Goal: Task Accomplishment & Management: Complete application form

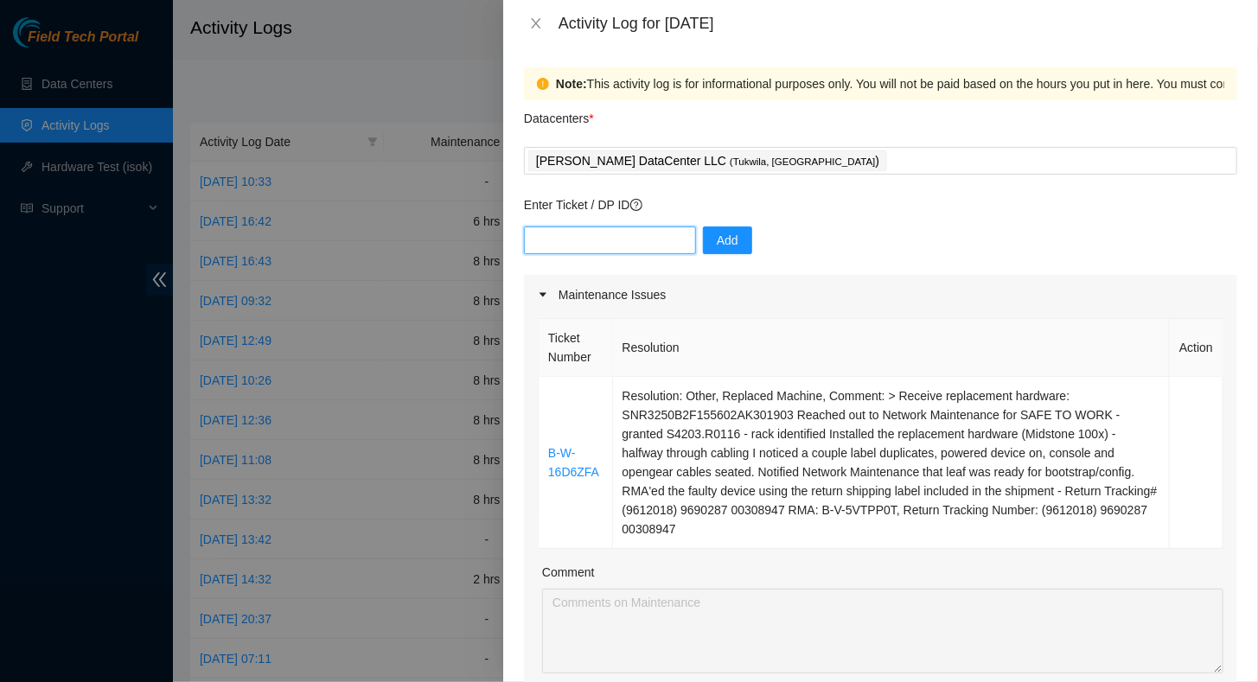
click at [592, 242] on input "text" at bounding box center [610, 241] width 172 height 28
type input "DP79240"
click at [717, 239] on span "Add" at bounding box center [728, 240] width 22 height 19
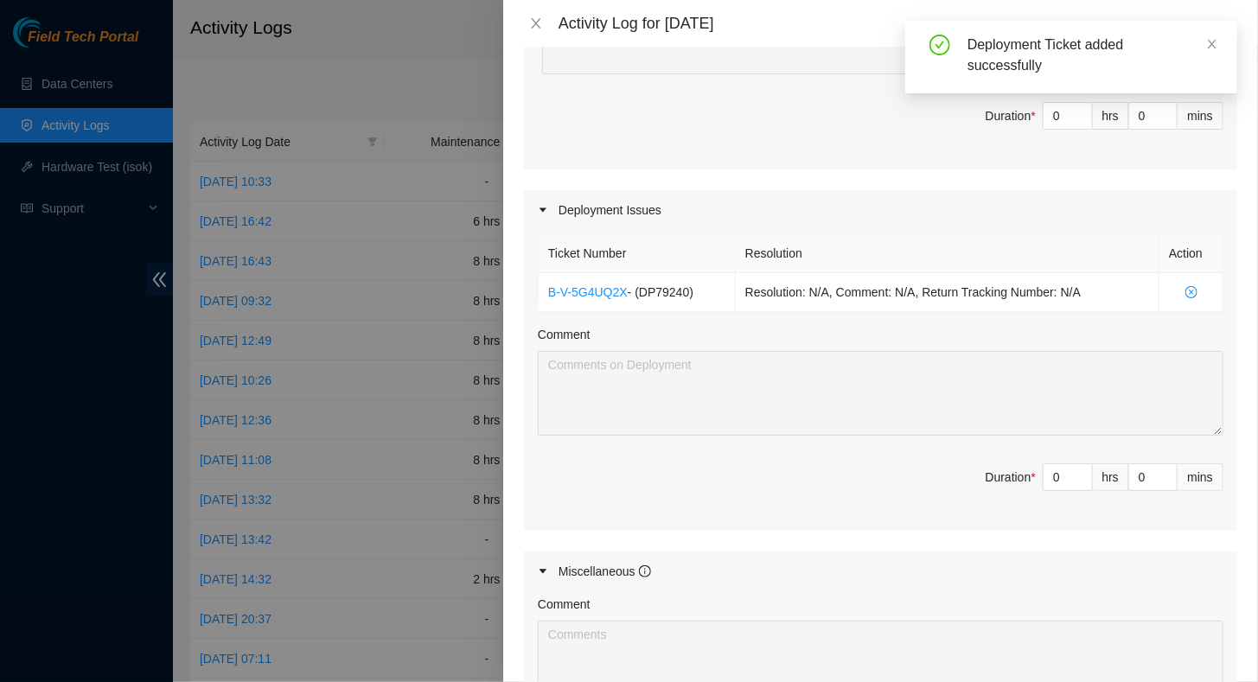
scroll to position [605, 0]
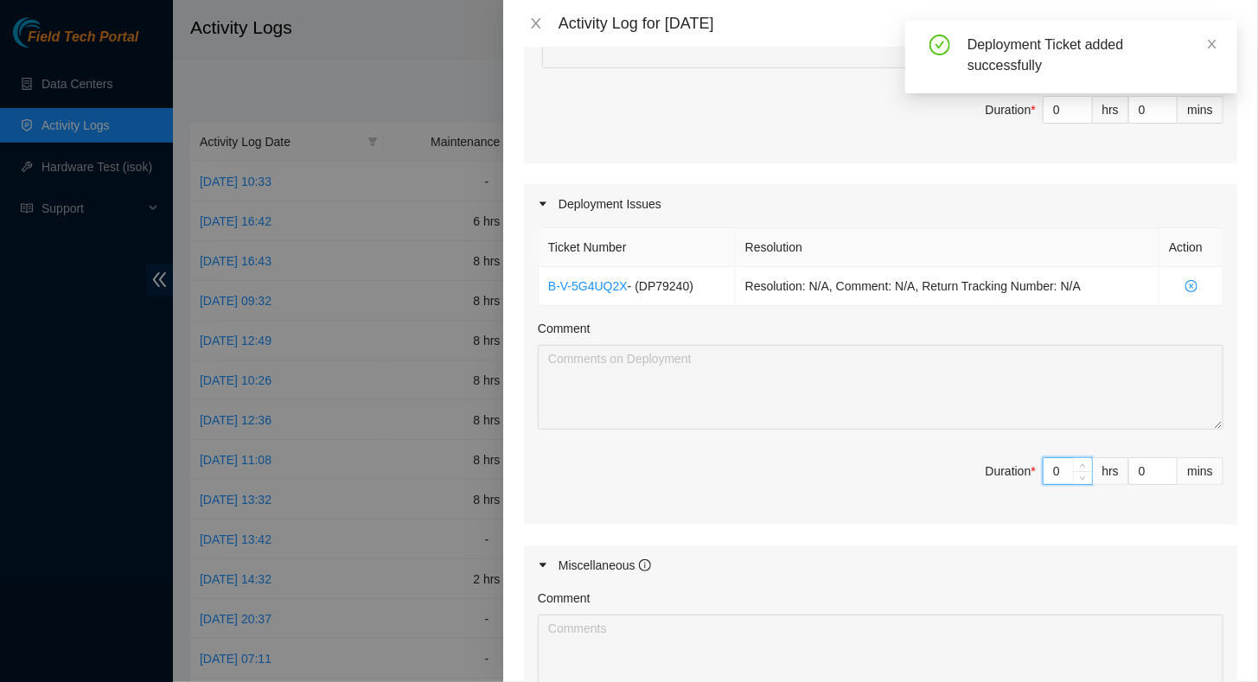
drag, startPoint x: 1050, startPoint y: 470, endPoint x: 942, endPoint y: 487, distance: 109.5
click at [939, 487] on span "Duration * 0 hrs 0 mins" at bounding box center [881, 481] width 686 height 48
type input "4"
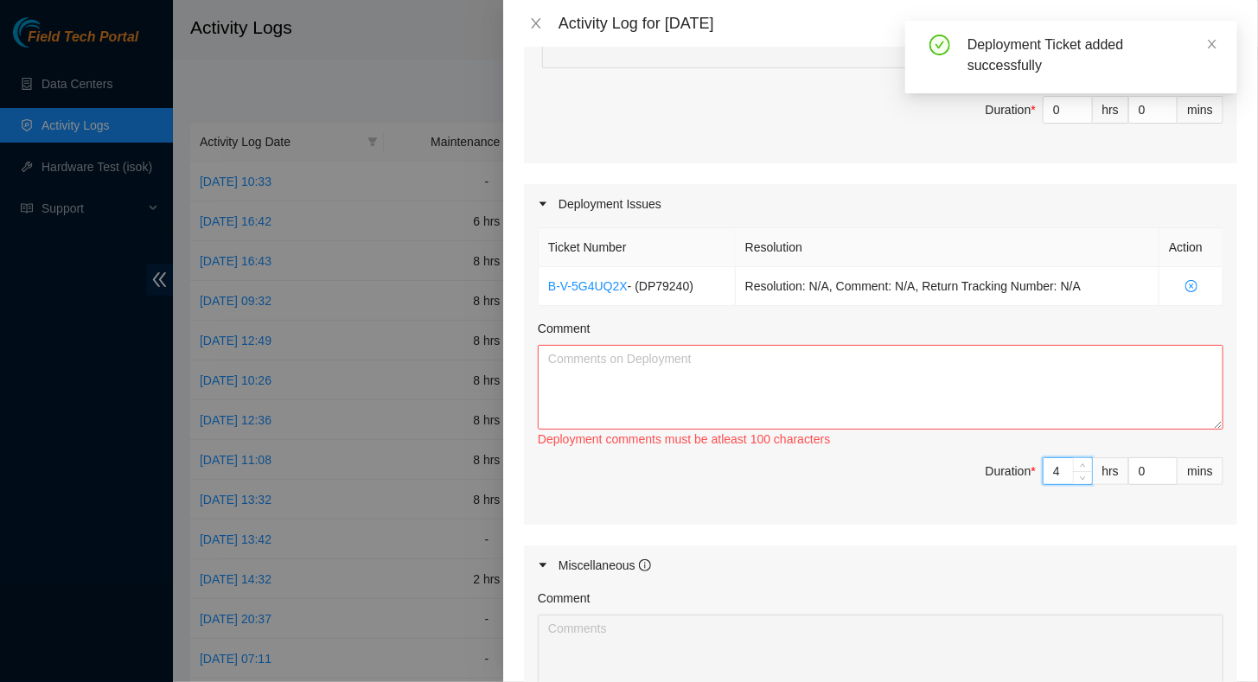
type input "4"
click at [713, 370] on textarea "Comment" at bounding box center [881, 387] width 686 height 85
paste textarea "I have gained access to MPOE101, and was able to acquire some information that …"
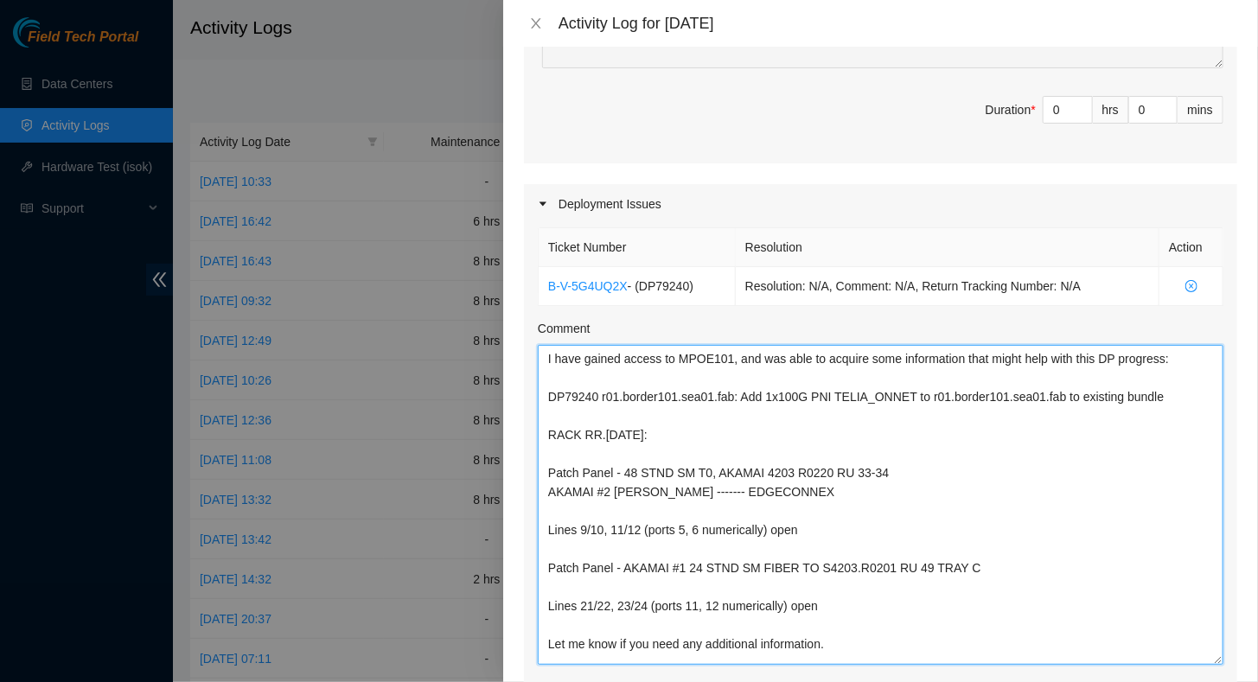
scroll to position [0, 0]
drag, startPoint x: 1205, startPoint y: 421, endPoint x: 1067, endPoint y: 725, distance: 334.3
click at [1067, 681] on html "Field Tech Portal Data Centers Activity Logs Hardware Test (isok) Support Activ…" at bounding box center [629, 341] width 1258 height 682
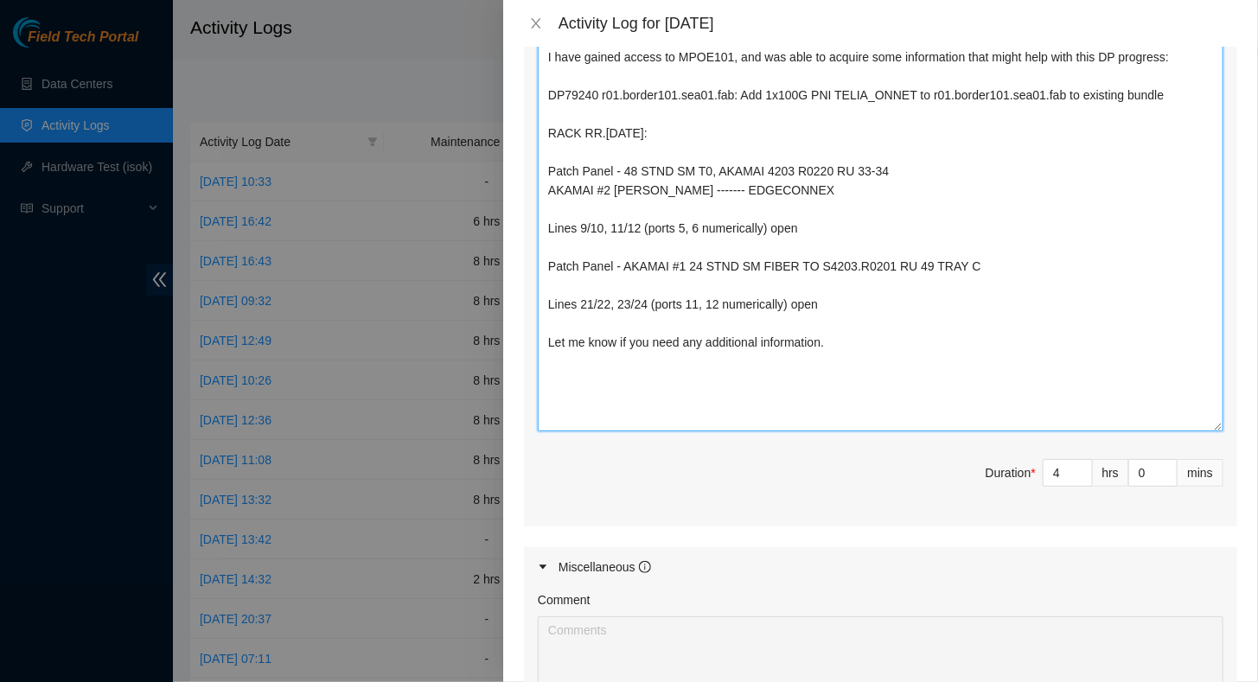
scroll to position [951, 0]
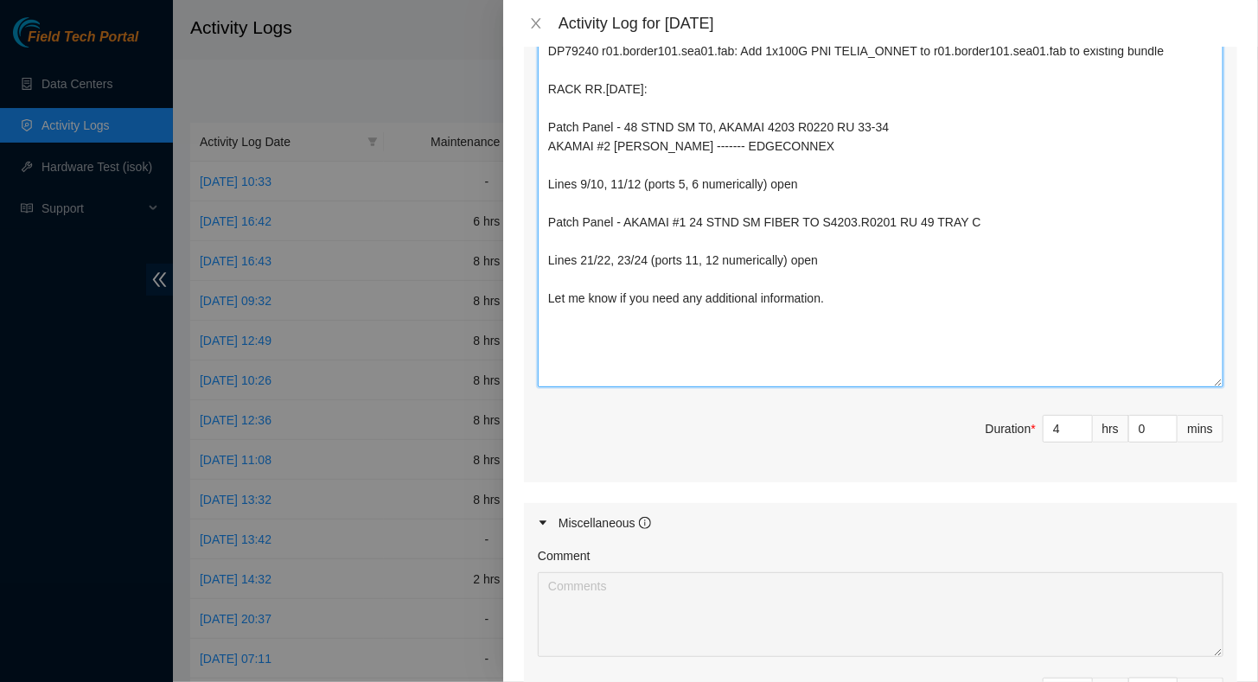
click at [581, 358] on textarea "I have gained access to MPOE101, and was able to acquire some information that …" at bounding box center [881, 193] width 686 height 388
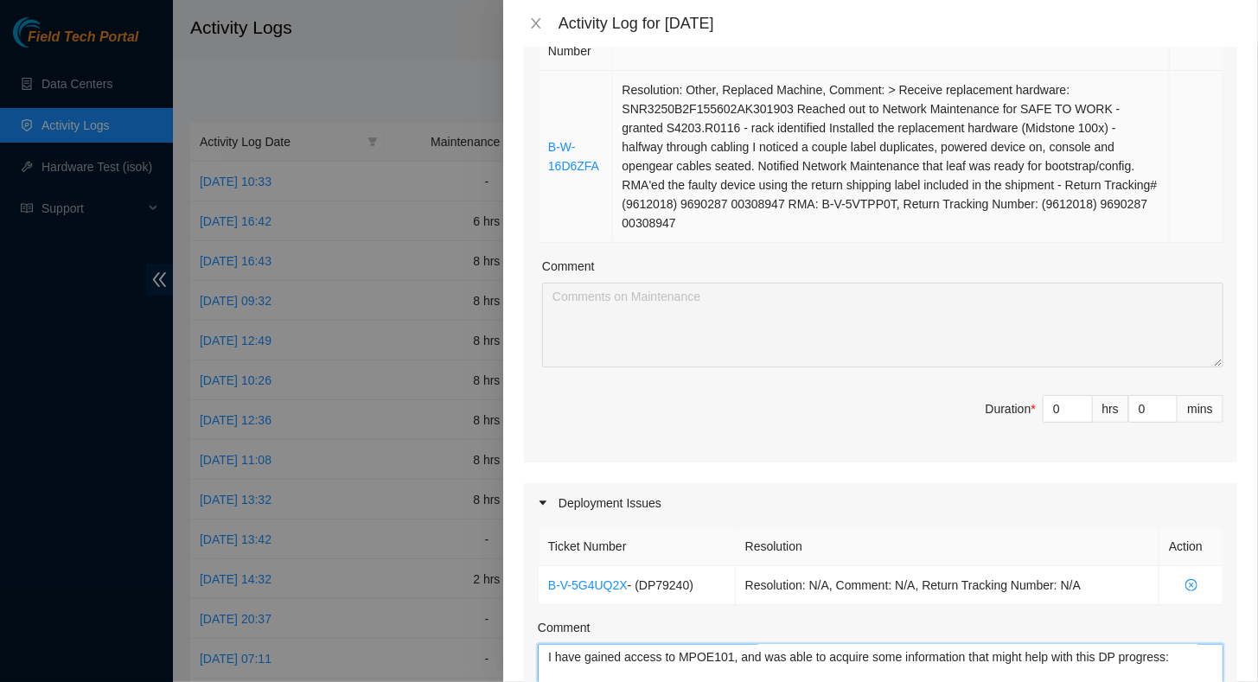
scroll to position [333, 0]
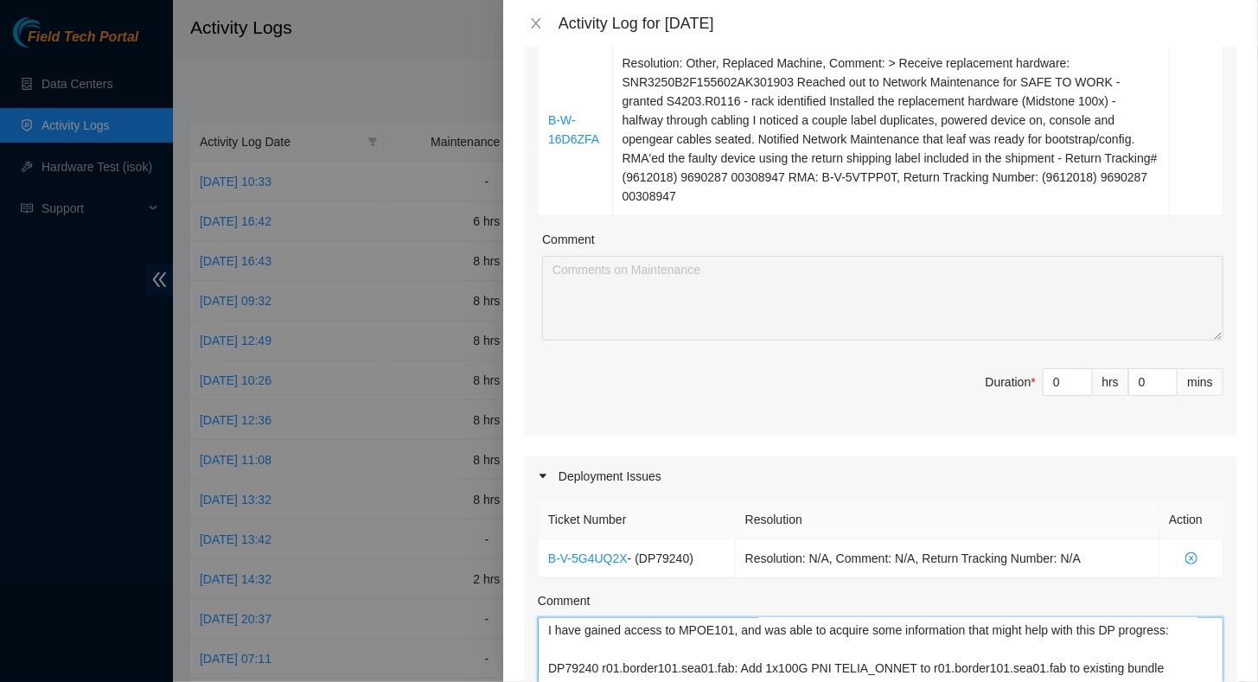
type textarea "I have gained access to MPOE101, and was able to acquire some information that …"
drag, startPoint x: 1049, startPoint y: 379, endPoint x: 953, endPoint y: 377, distance: 96.0
click at [952, 377] on span "Duration * 0 hrs 0 mins" at bounding box center [881, 392] width 686 height 48
type input "4"
type input "8"
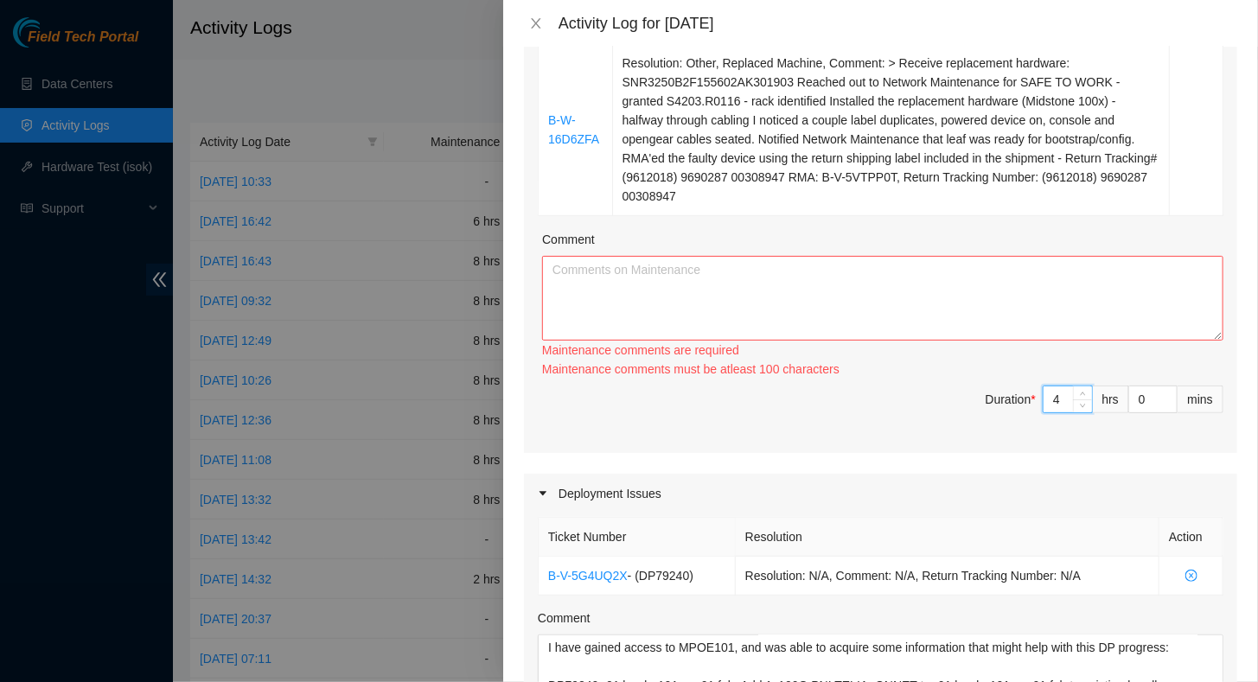
type input "4"
click at [1007, 288] on textarea "Comment" at bounding box center [882, 298] width 681 height 85
paste textarea "B-W-16D6ZFA ATOMASET on [DATE] 18:37 Scheduled PEACE suspension for [DATE] plea…"
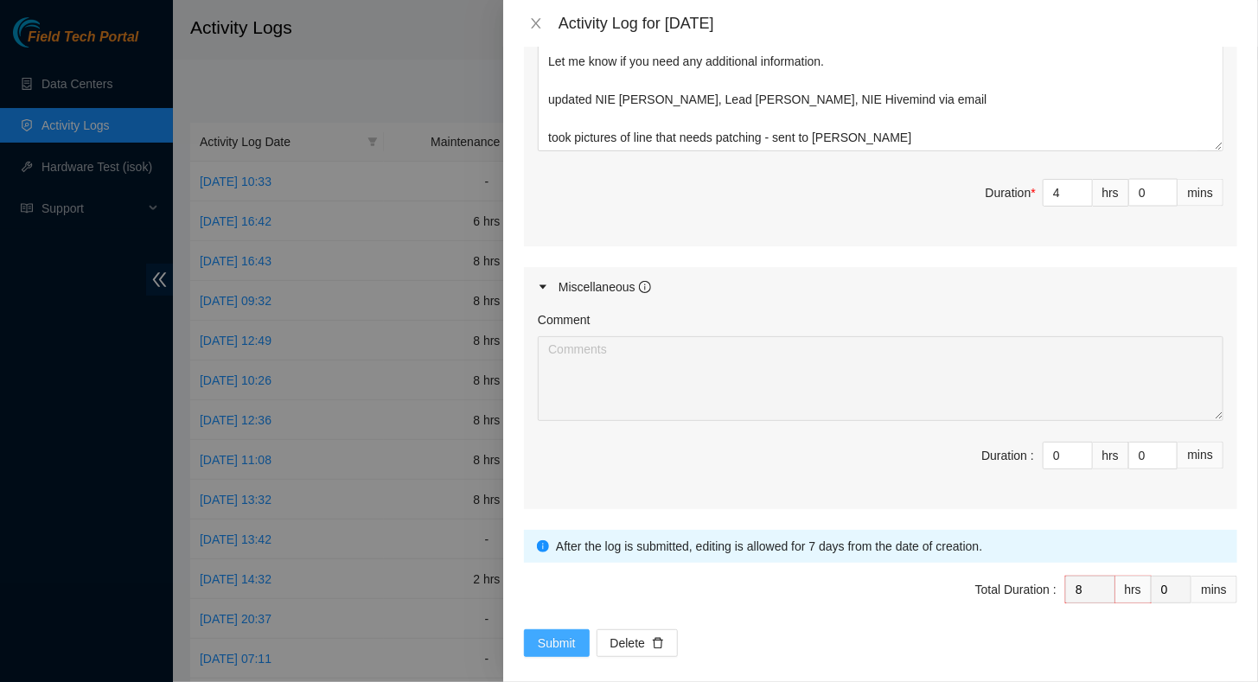
scroll to position [1198, 0]
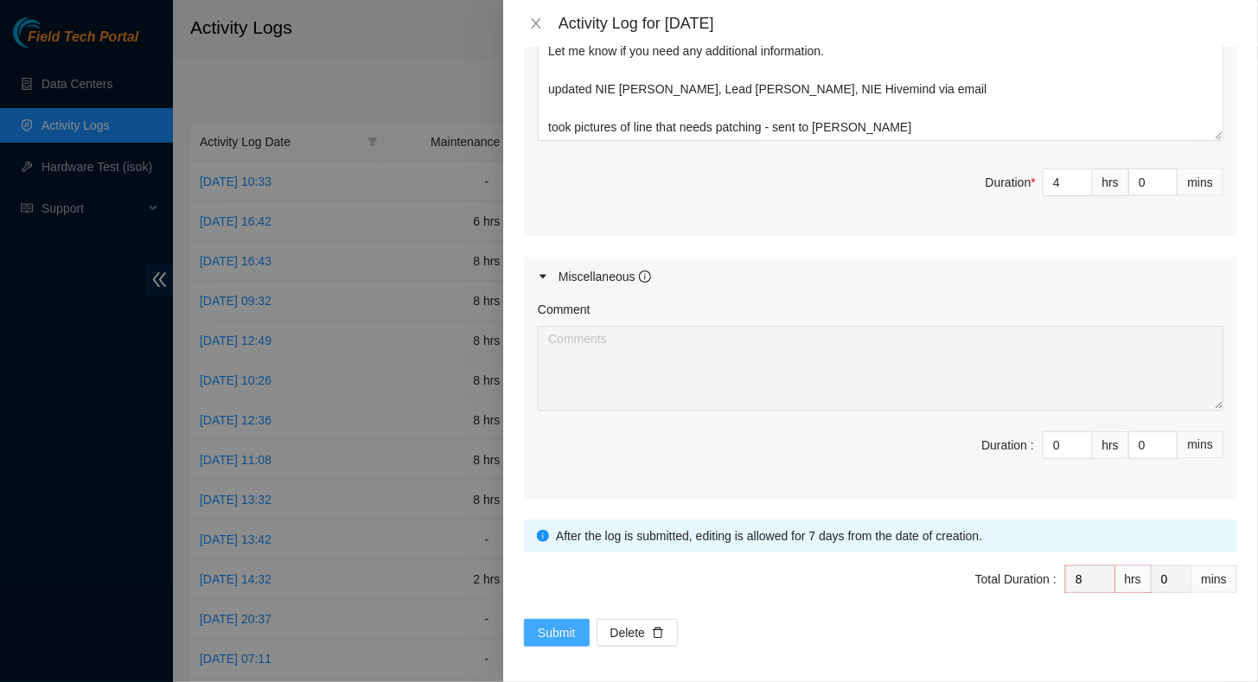
type textarea "B-W-16D6ZFA ATOMASET on [DATE] 18:37 Scheduled PEACE suspension for [DATE] plea…"
click at [564, 629] on span "Submit" at bounding box center [557, 632] width 38 height 19
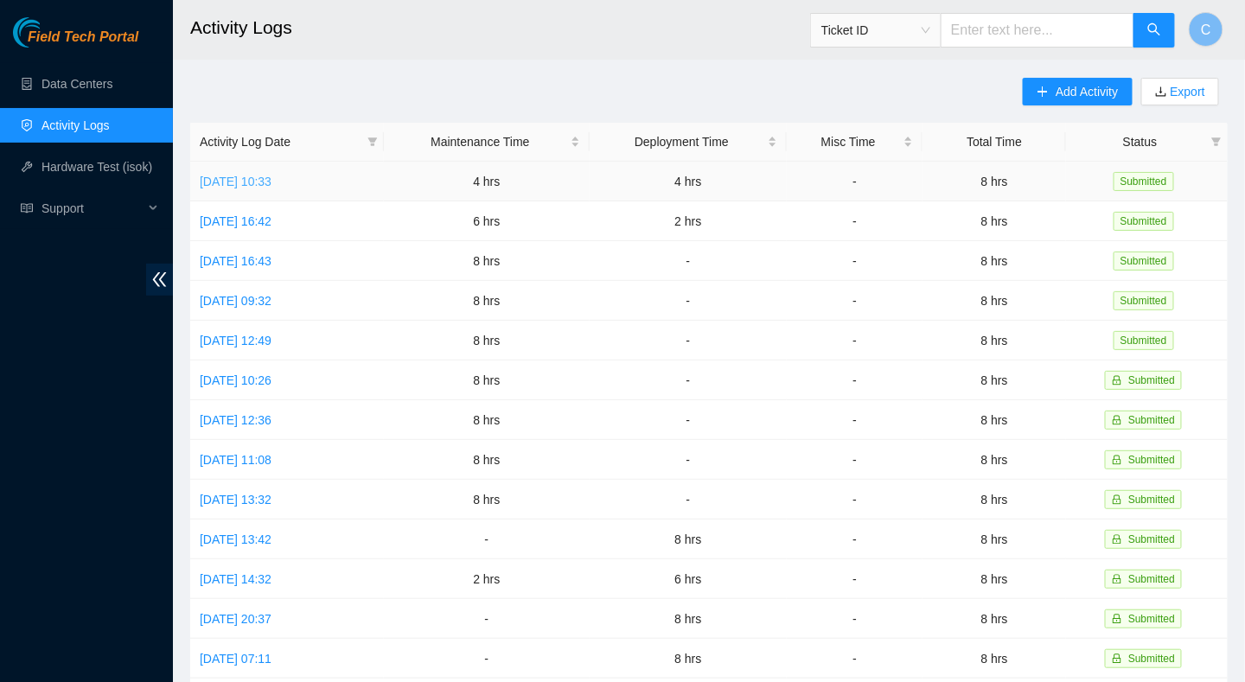
click at [247, 187] on link "[DATE] 10:33" at bounding box center [236, 182] width 72 height 14
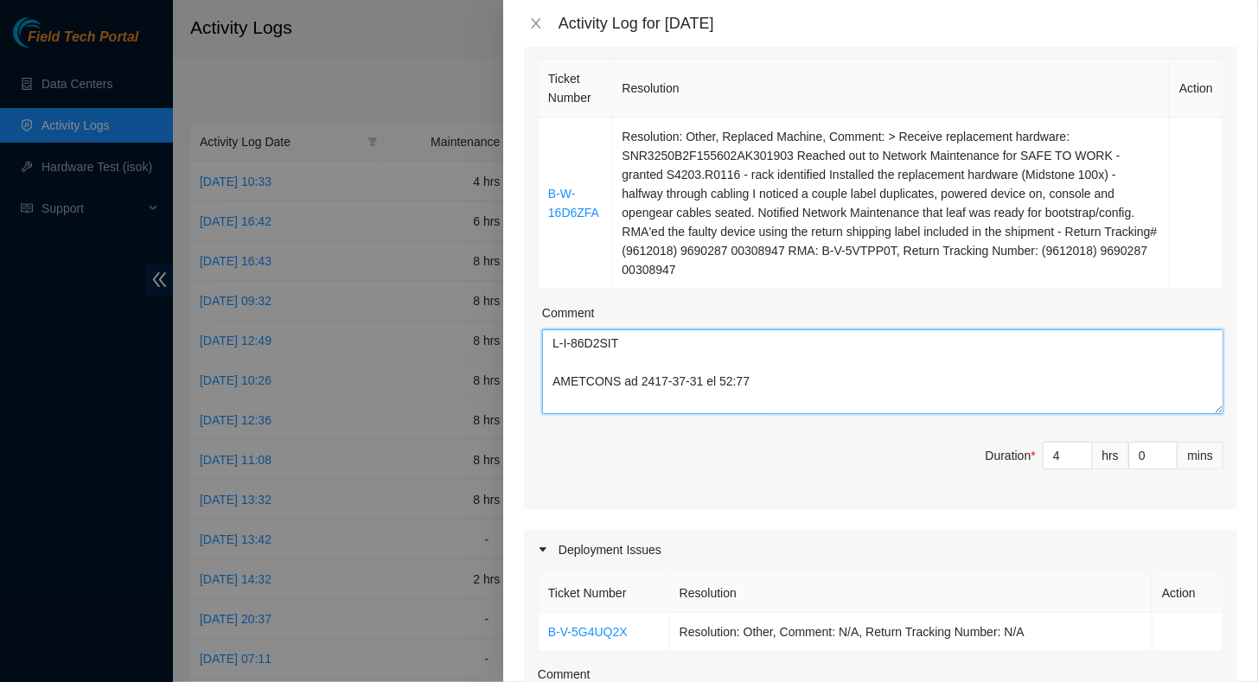
scroll to position [723, 0]
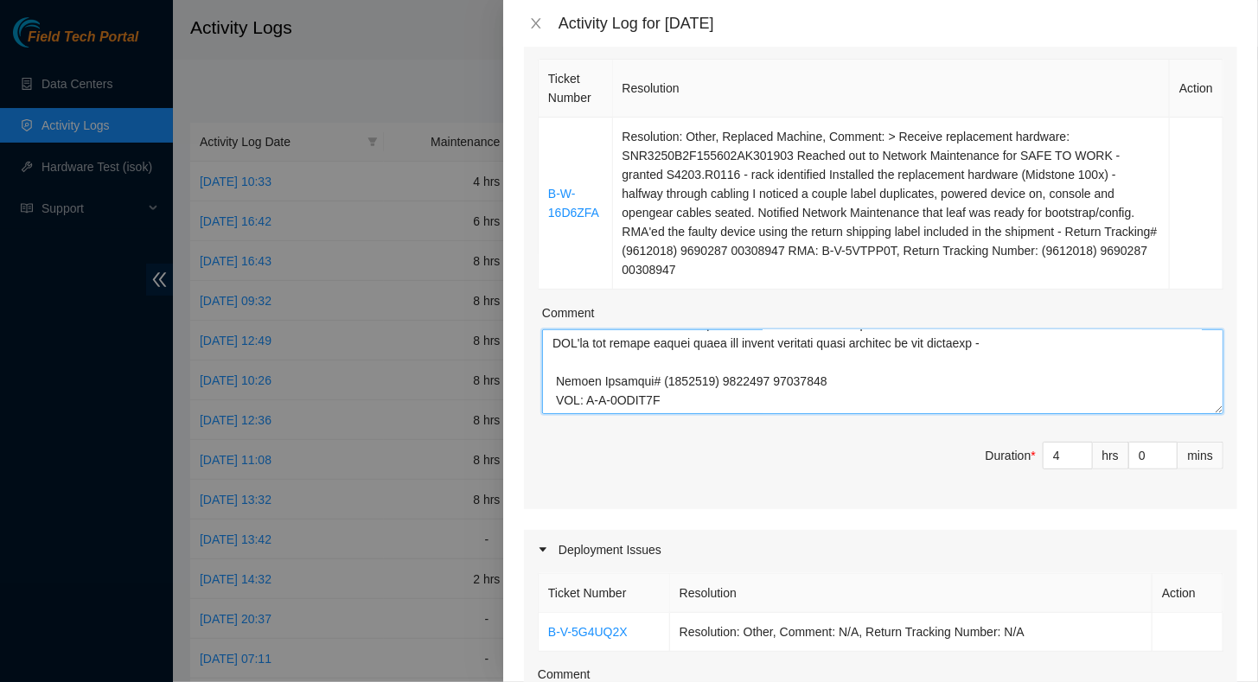
click at [602, 398] on textarea "Comment" at bounding box center [882, 371] width 681 height 85
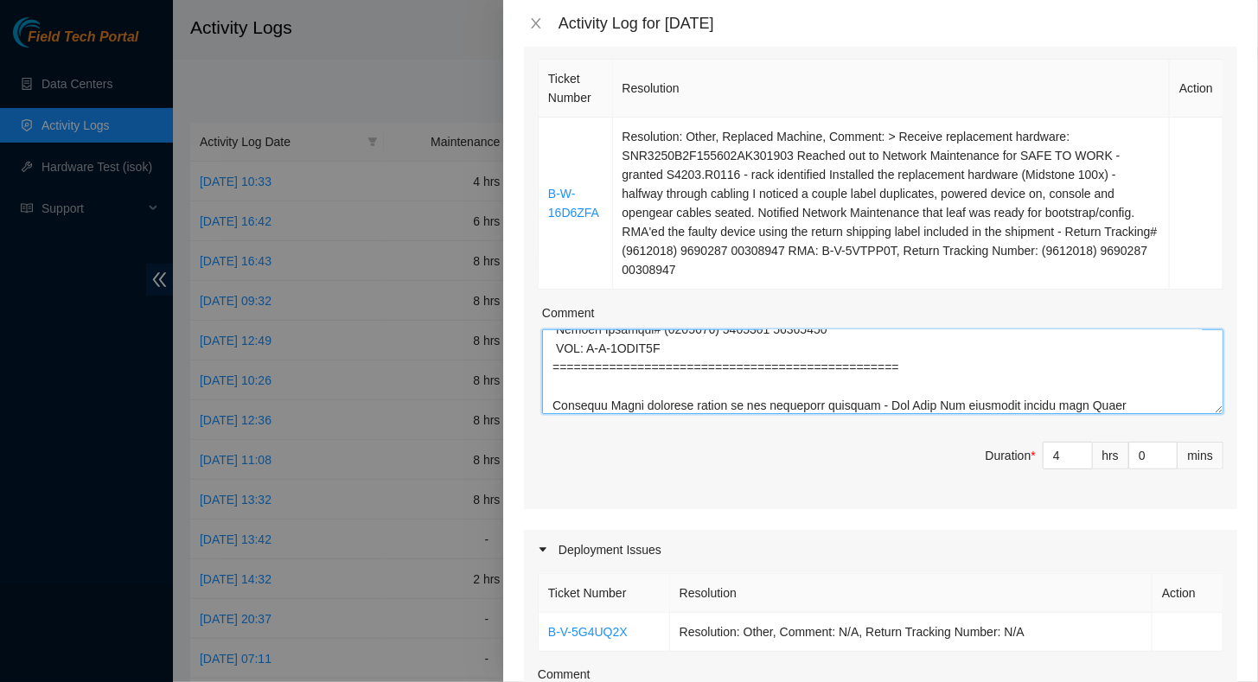
scroll to position [794, 0]
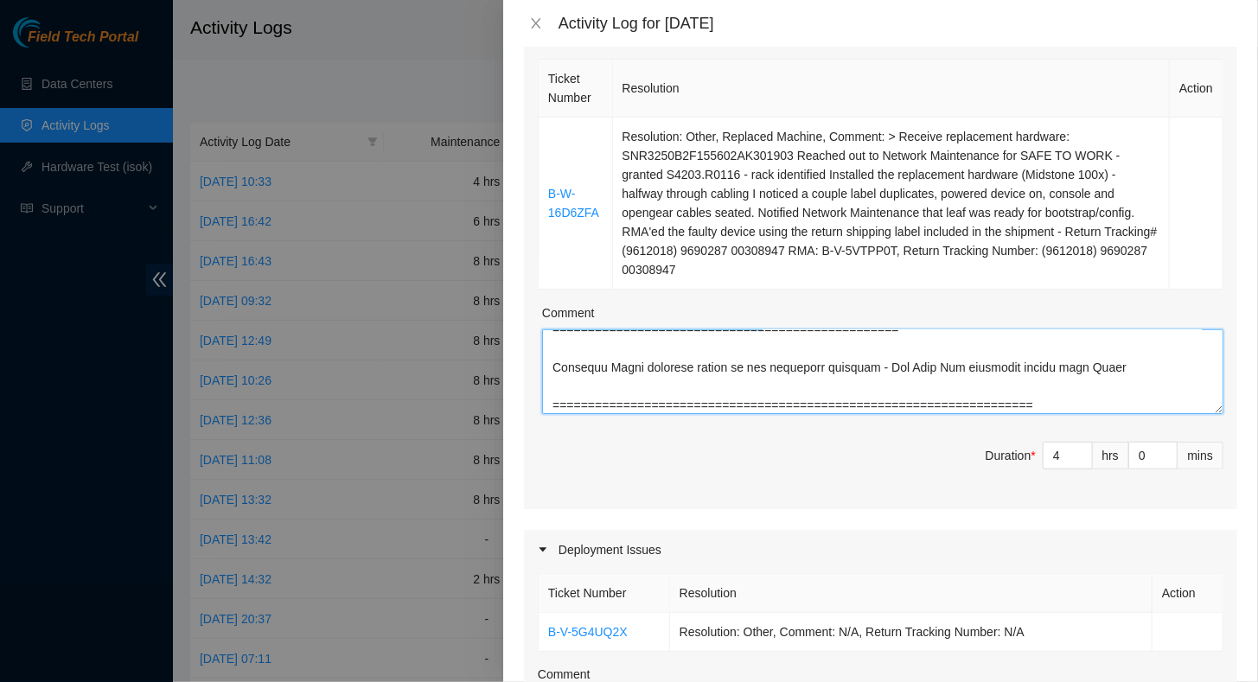
click at [1077, 389] on textarea "Comment" at bounding box center [882, 371] width 681 height 85
click at [553, 381] on textarea "Comment" at bounding box center [882, 371] width 681 height 85
click at [553, 384] on textarea "Comment" at bounding box center [882, 371] width 681 height 85
click at [553, 381] on textarea "Comment" at bounding box center [882, 371] width 681 height 85
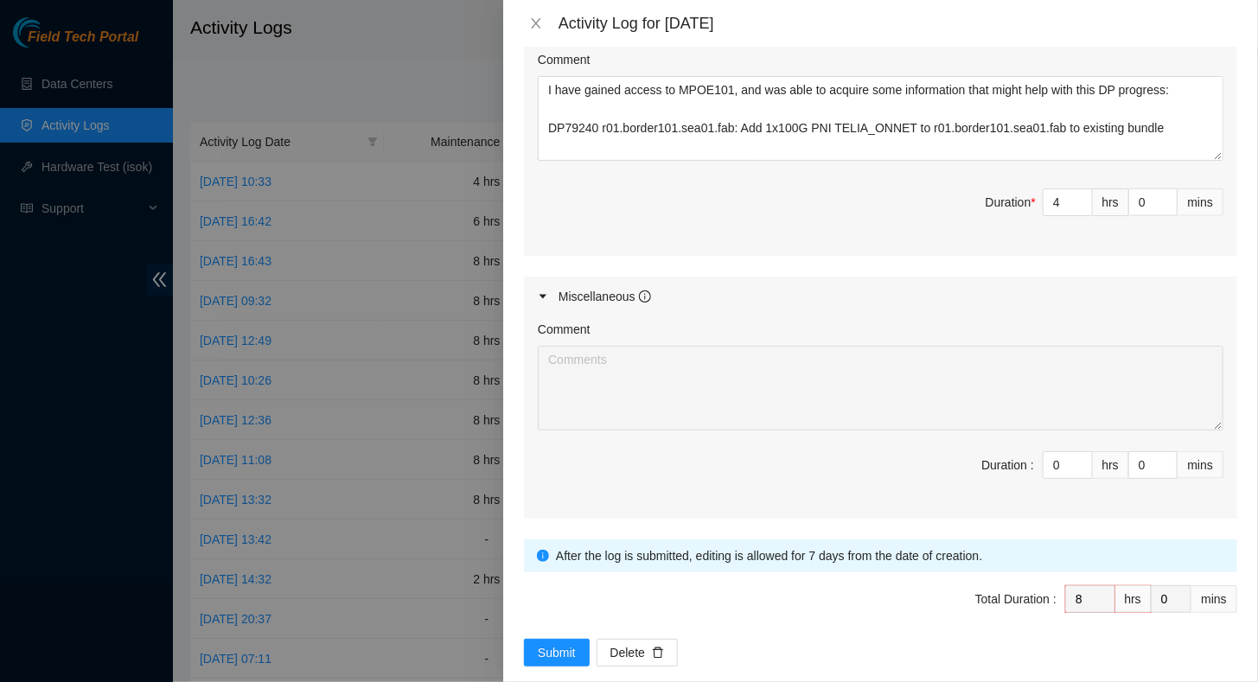
scroll to position [893, 0]
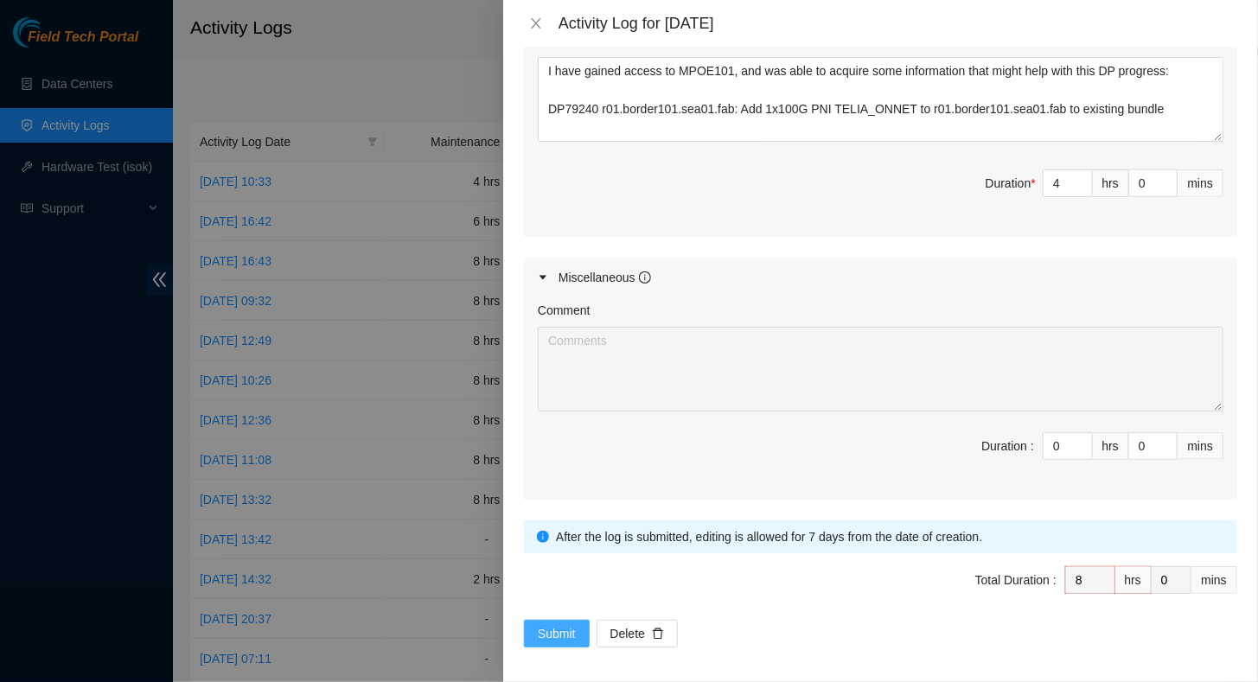
type textarea "B-W-16D6ZFA ATOMASET on [DATE] 18:37 Scheduled PEACE suspension for [DATE] plea…"
click at [562, 624] on span "Submit" at bounding box center [557, 633] width 38 height 19
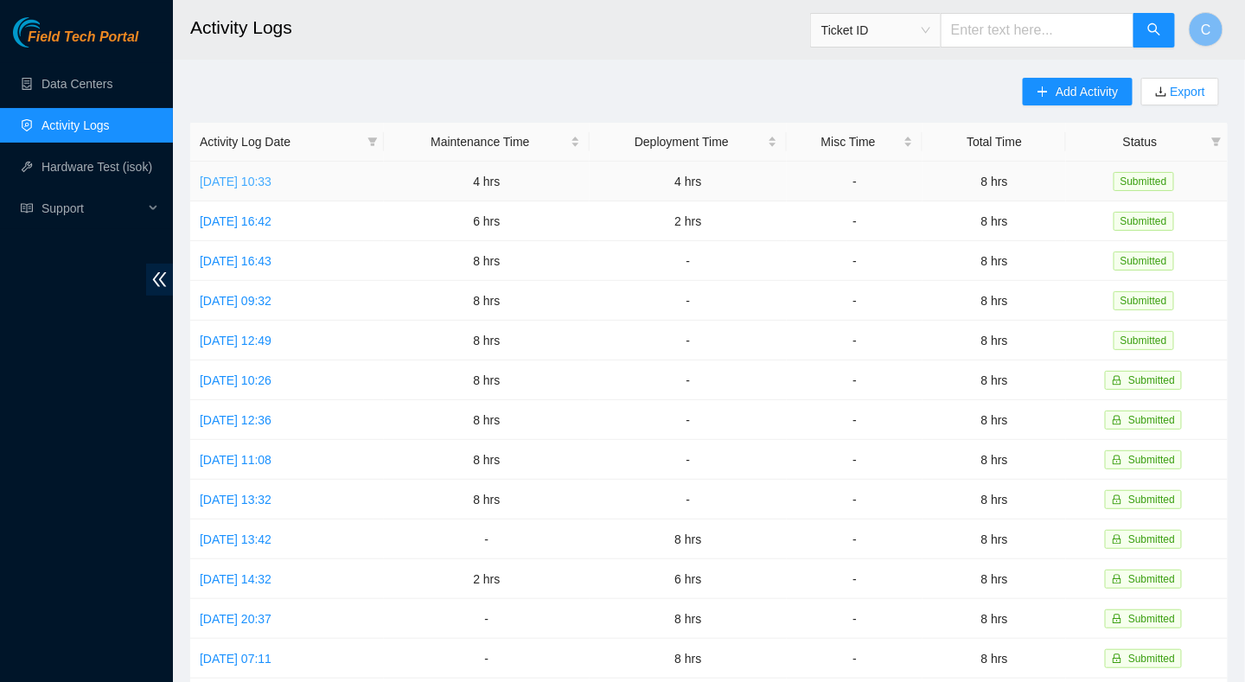
click at [228, 181] on link "[DATE] 10:33" at bounding box center [236, 182] width 72 height 14
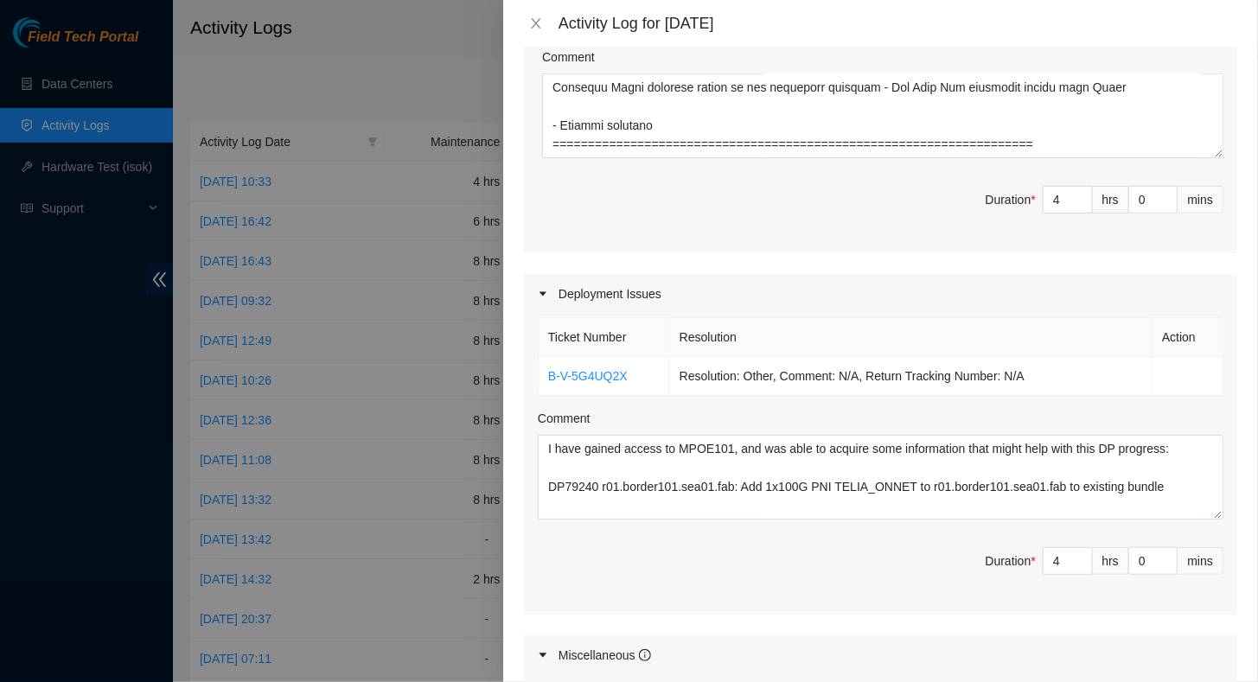
scroll to position [461, 0]
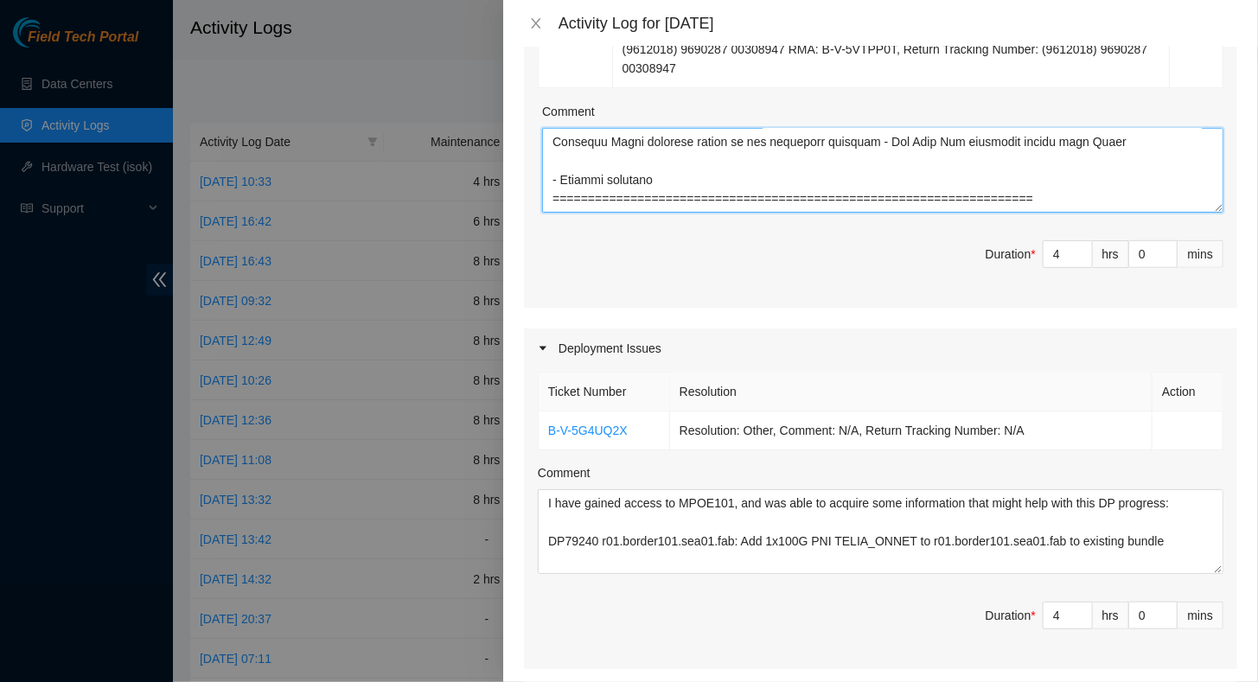
click at [1133, 199] on textarea "Comment" at bounding box center [882, 170] width 681 height 85
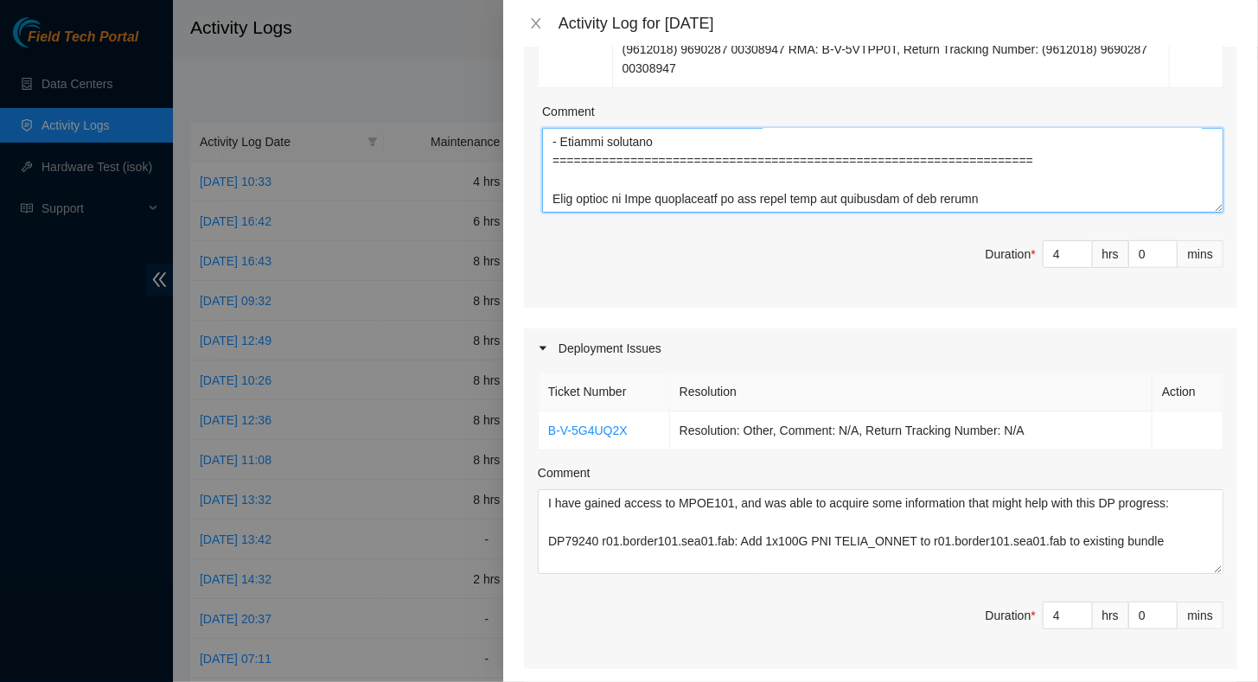
scroll to position [889, 0]
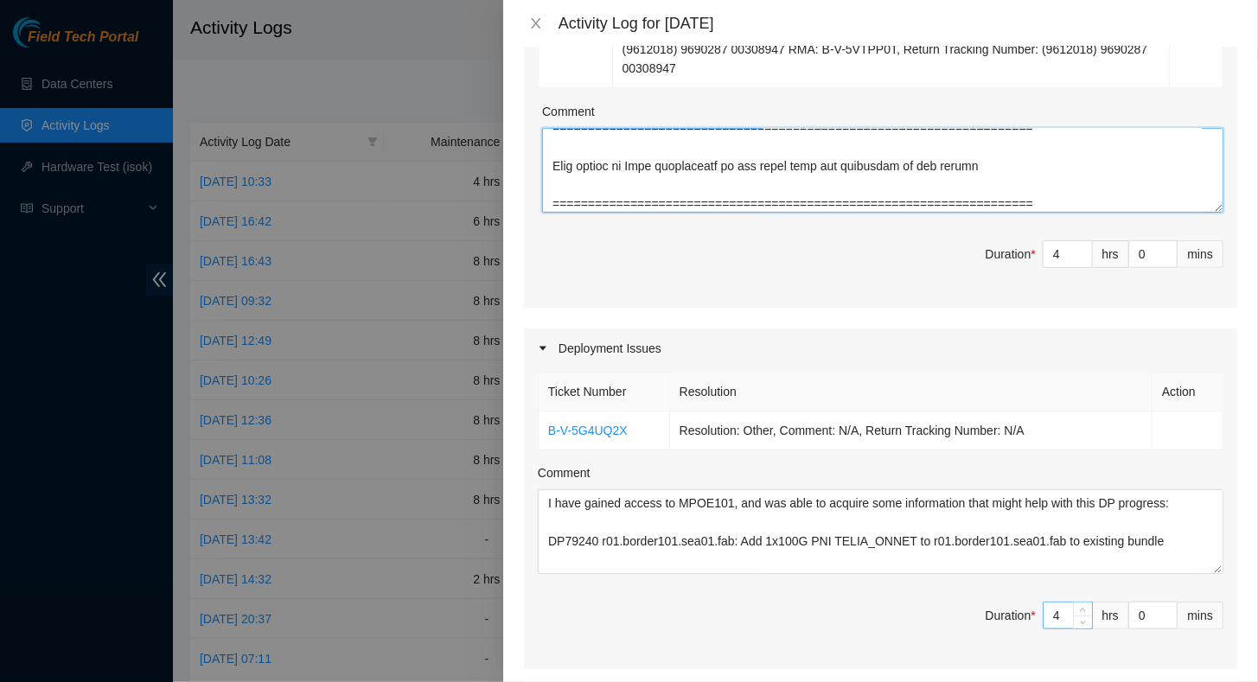
type textarea "B-W-16D6ZFA ATOMASET on [DATE] 18:37 Scheduled PEACE suspension for [DATE] plea…"
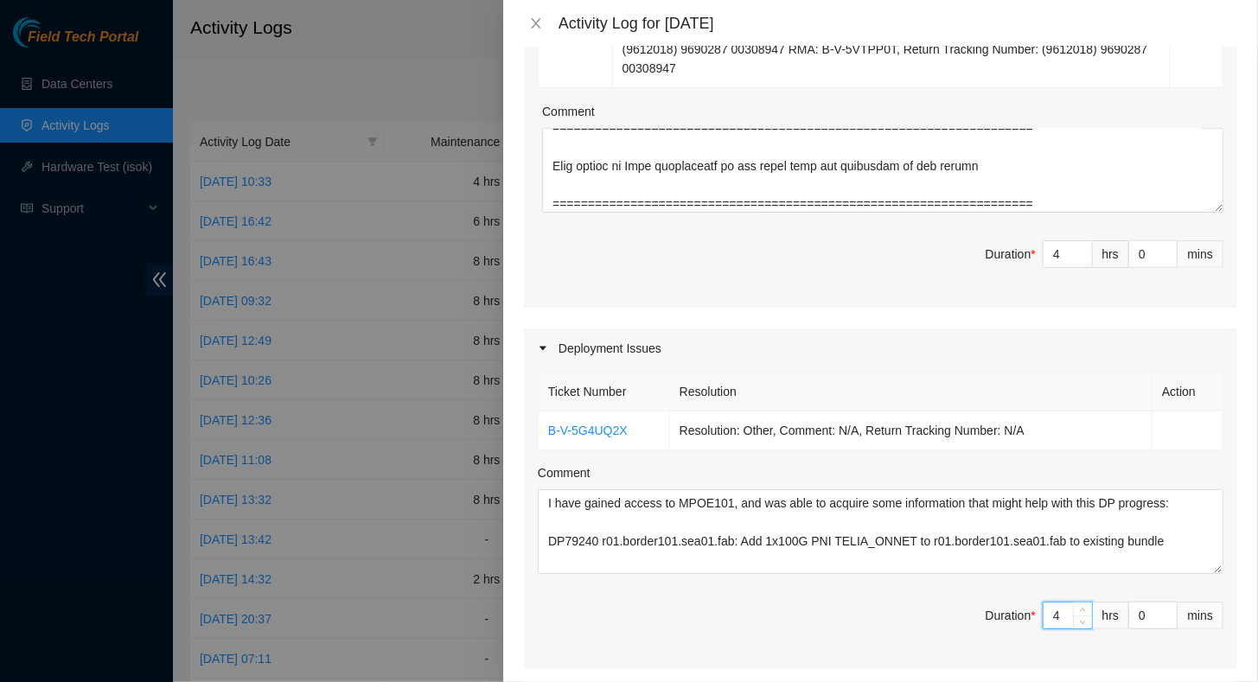
drag, startPoint x: 1048, startPoint y: 610, endPoint x: 1024, endPoint y: 622, distance: 26.7
click at [1024, 622] on span "Duration * 4 hrs 0 mins" at bounding box center [881, 626] width 686 height 48
type input "3"
type input "7"
type input "3"
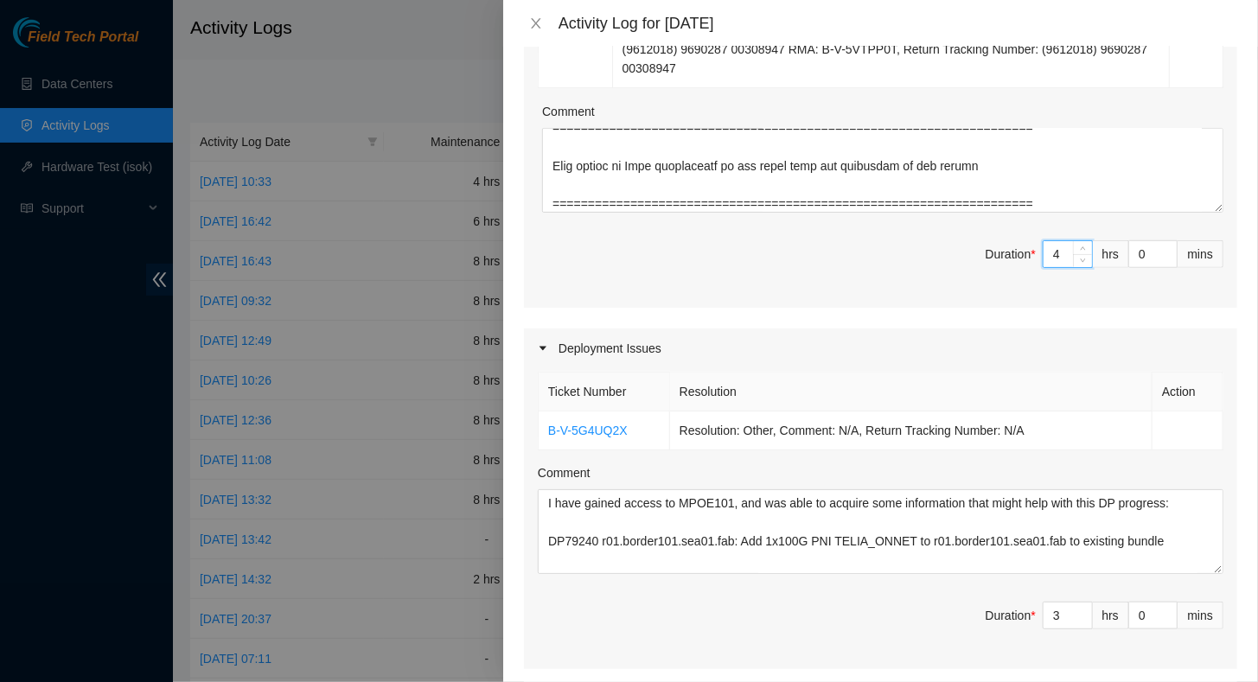
drag, startPoint x: 1045, startPoint y: 251, endPoint x: 1025, endPoint y: 252, distance: 20.8
click at [1025, 252] on span "Duration * 4 hrs 0 mins" at bounding box center [881, 264] width 686 height 48
type input "5"
type input "8"
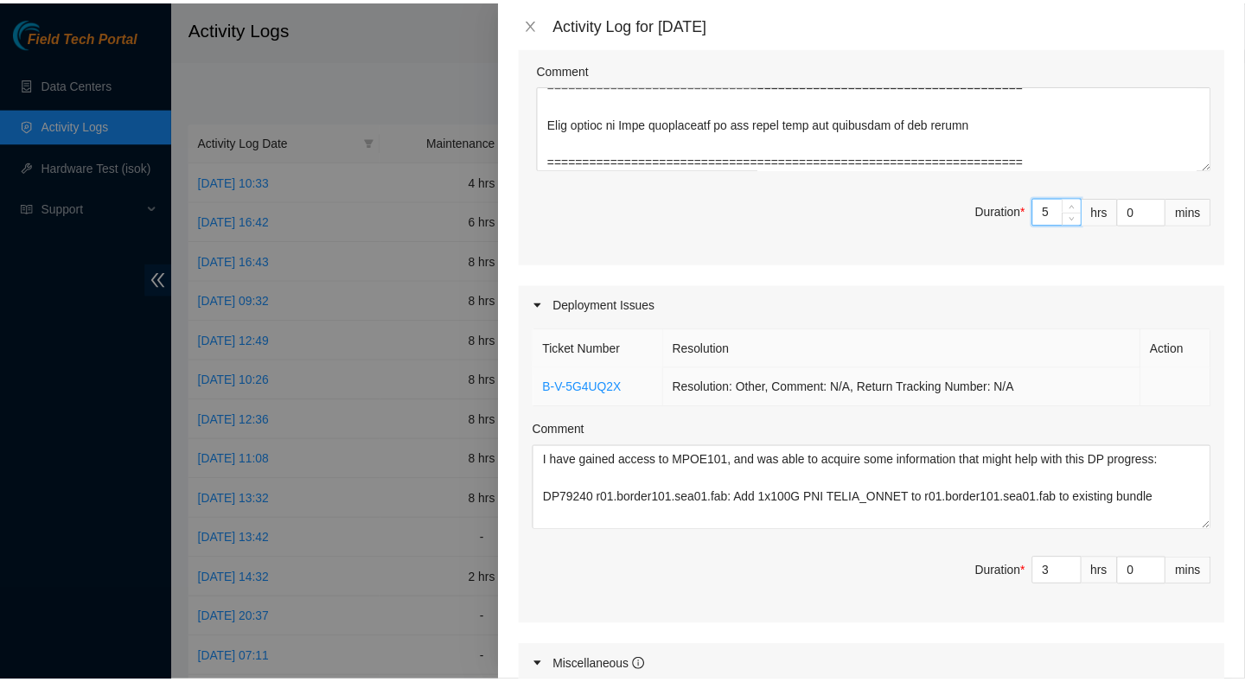
scroll to position [893, 0]
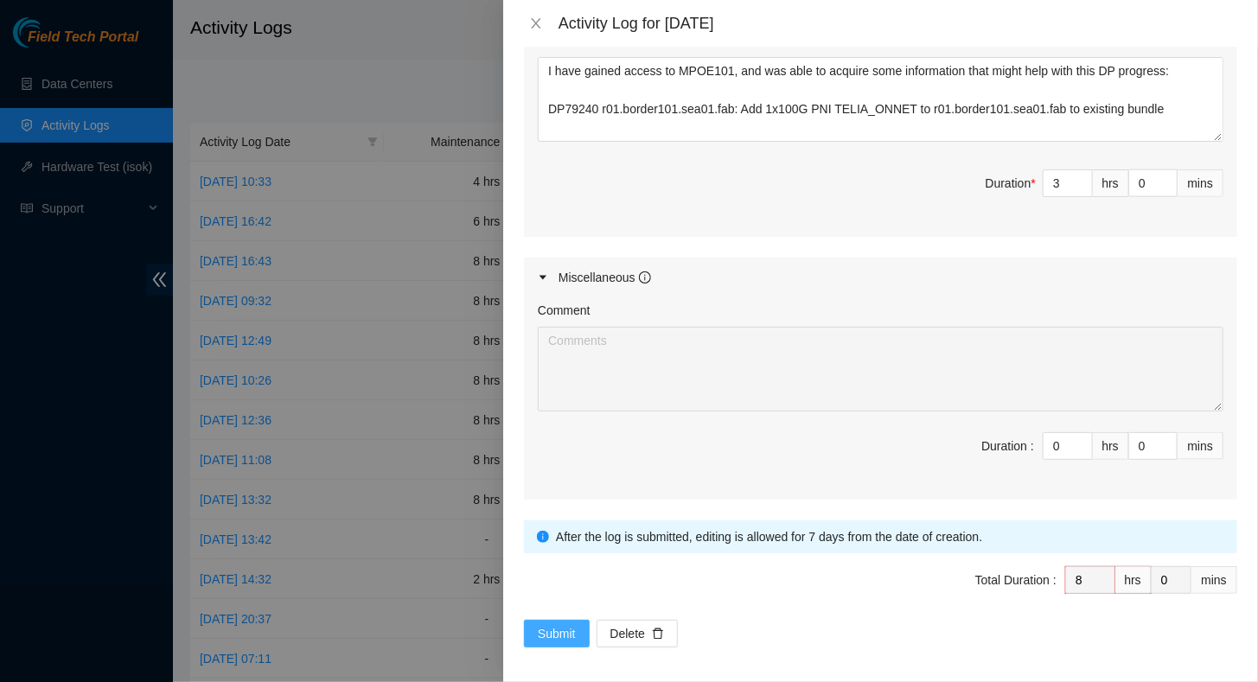
type input "5"
click at [566, 627] on span "Submit" at bounding box center [557, 633] width 38 height 19
